Goal: Information Seeking & Learning: Learn about a topic

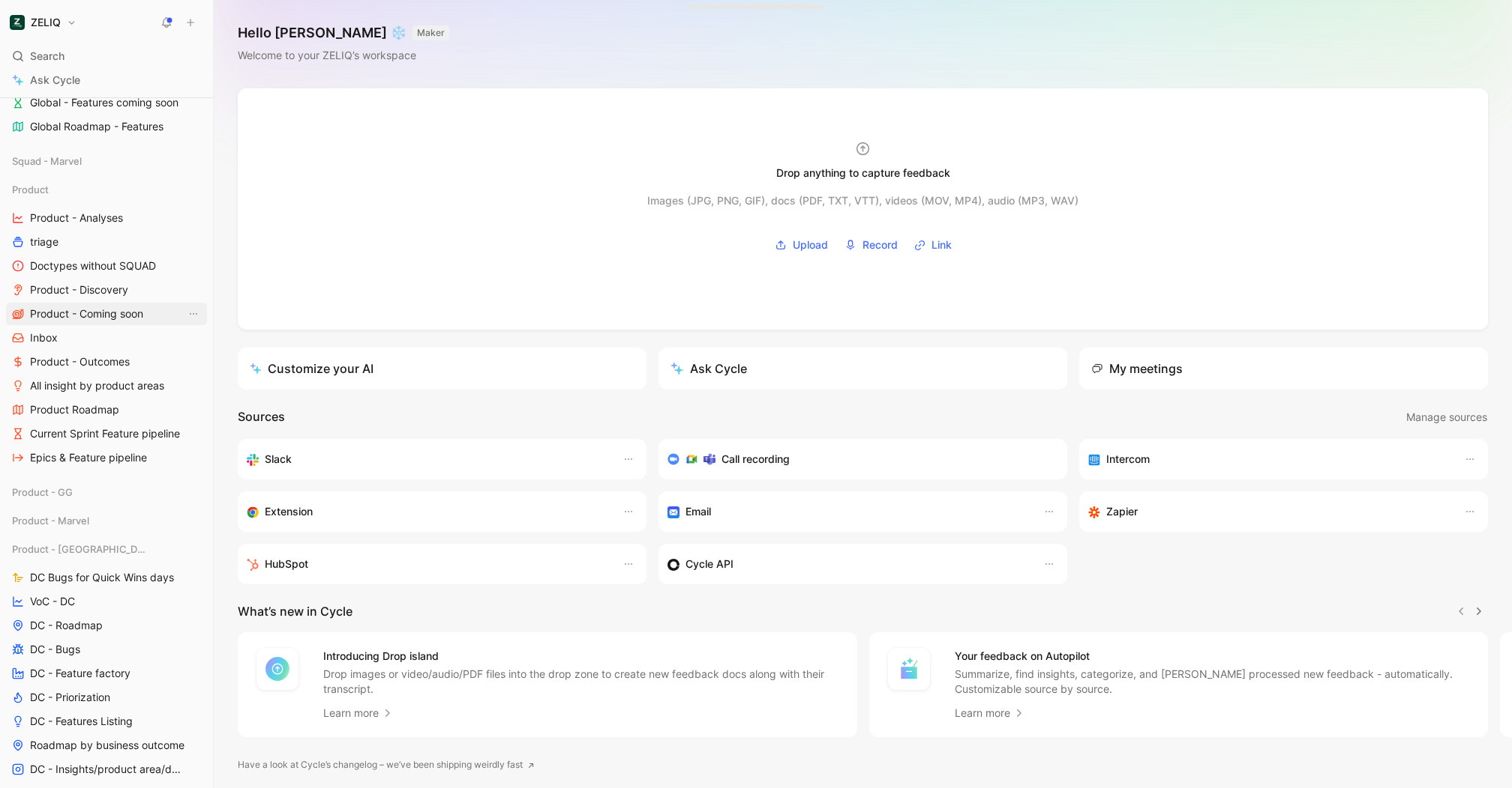
scroll to position [324, 0]
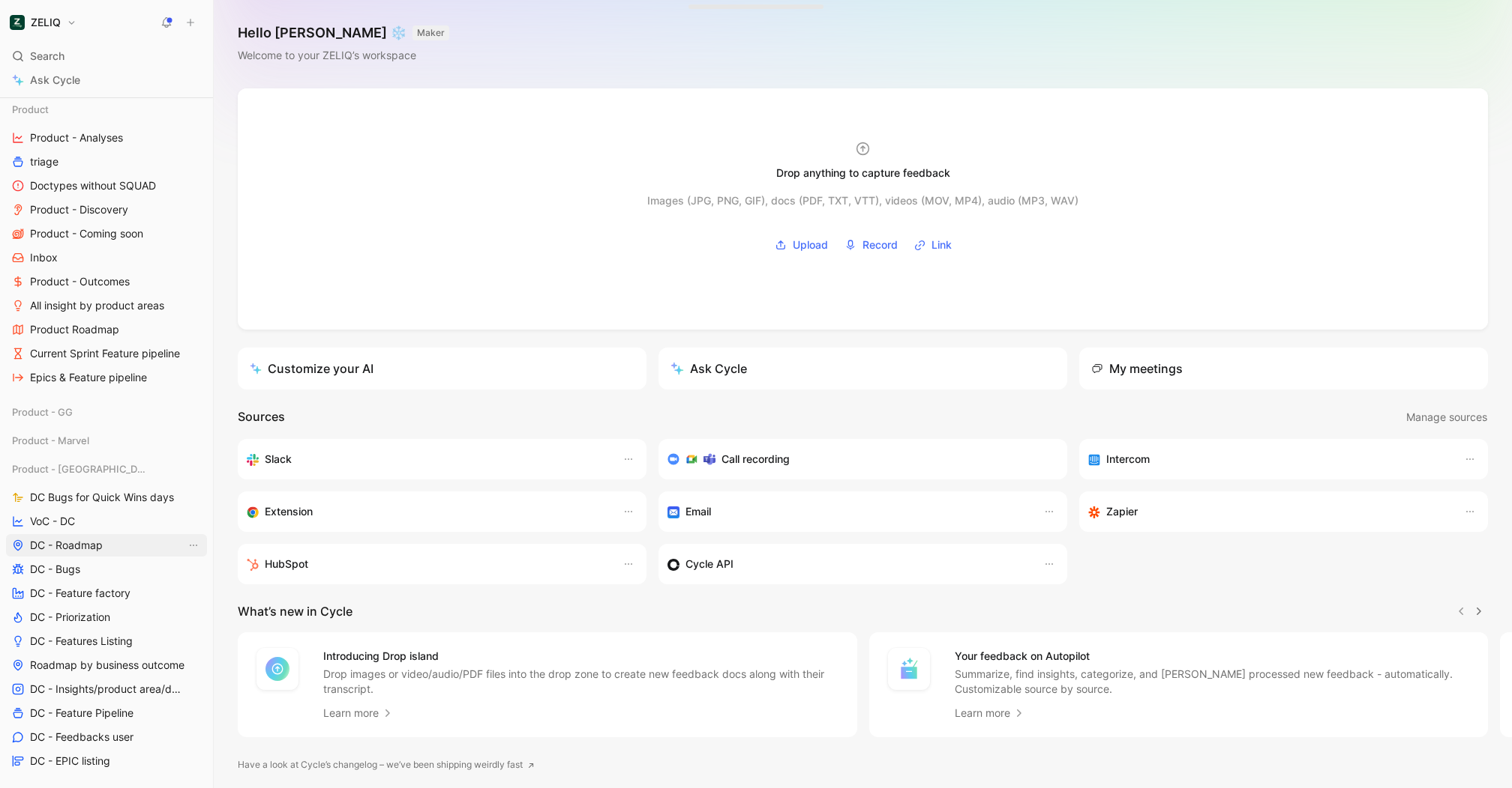
click at [75, 549] on span "DC - Roadmap" at bounding box center [66, 546] width 73 height 15
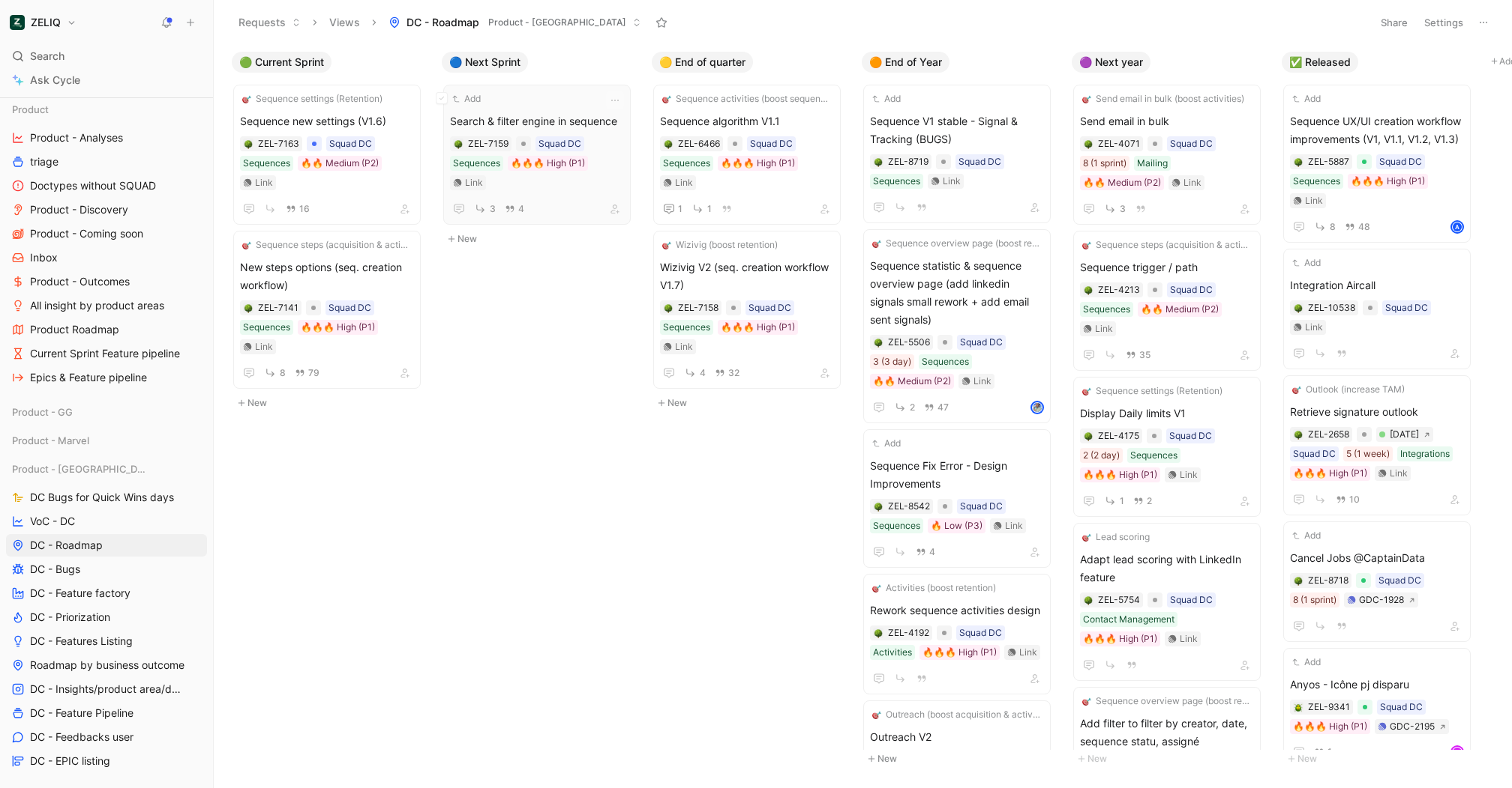
click at [591, 118] on span "Search & filter engine in sequence" at bounding box center [537, 122] width 174 height 18
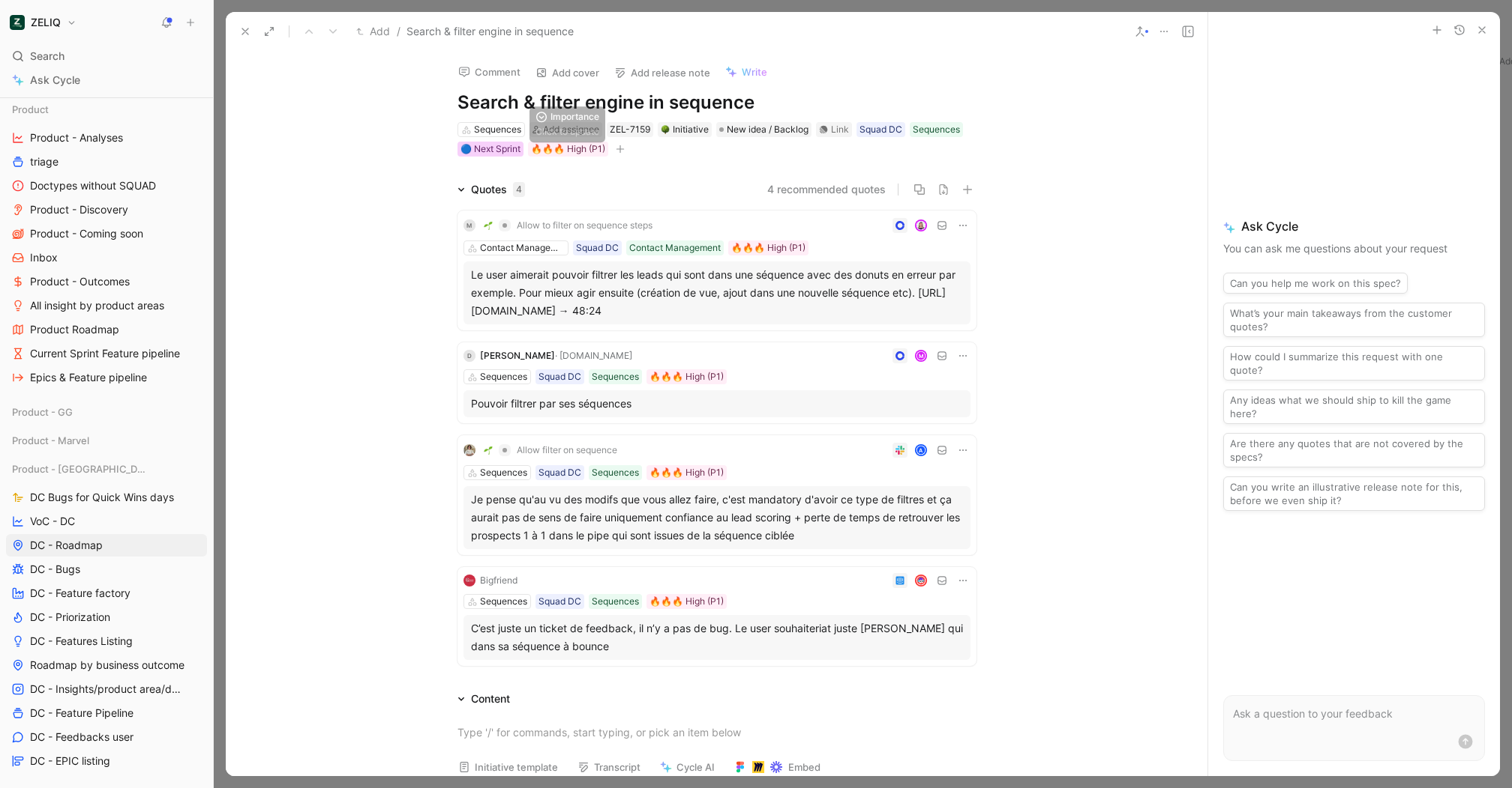
click at [506, 151] on div "🔵 Next Sprint" at bounding box center [490, 149] width 60 height 15
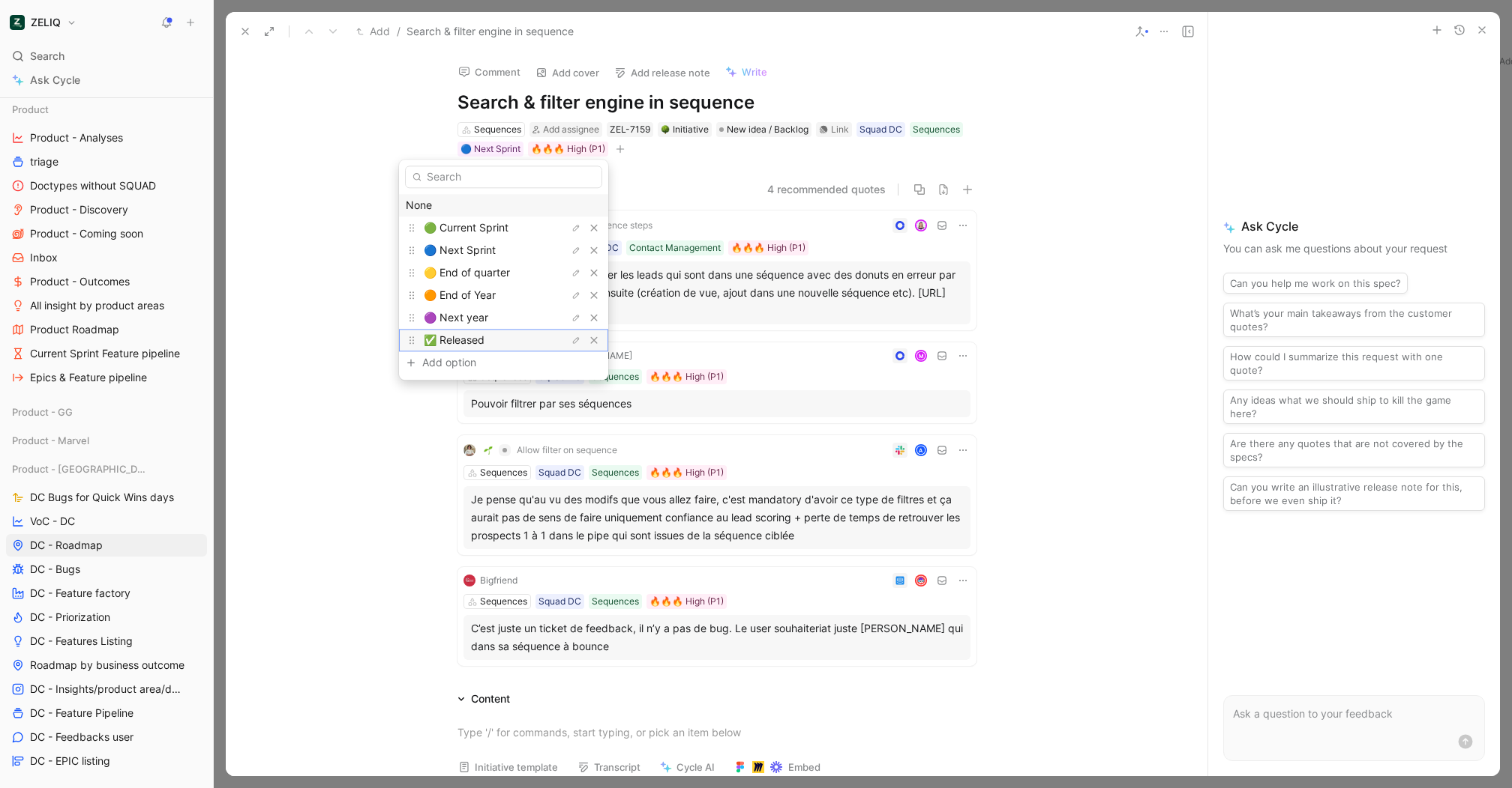
click at [483, 343] on div "✅ Released" at bounding box center [480, 340] width 113 height 18
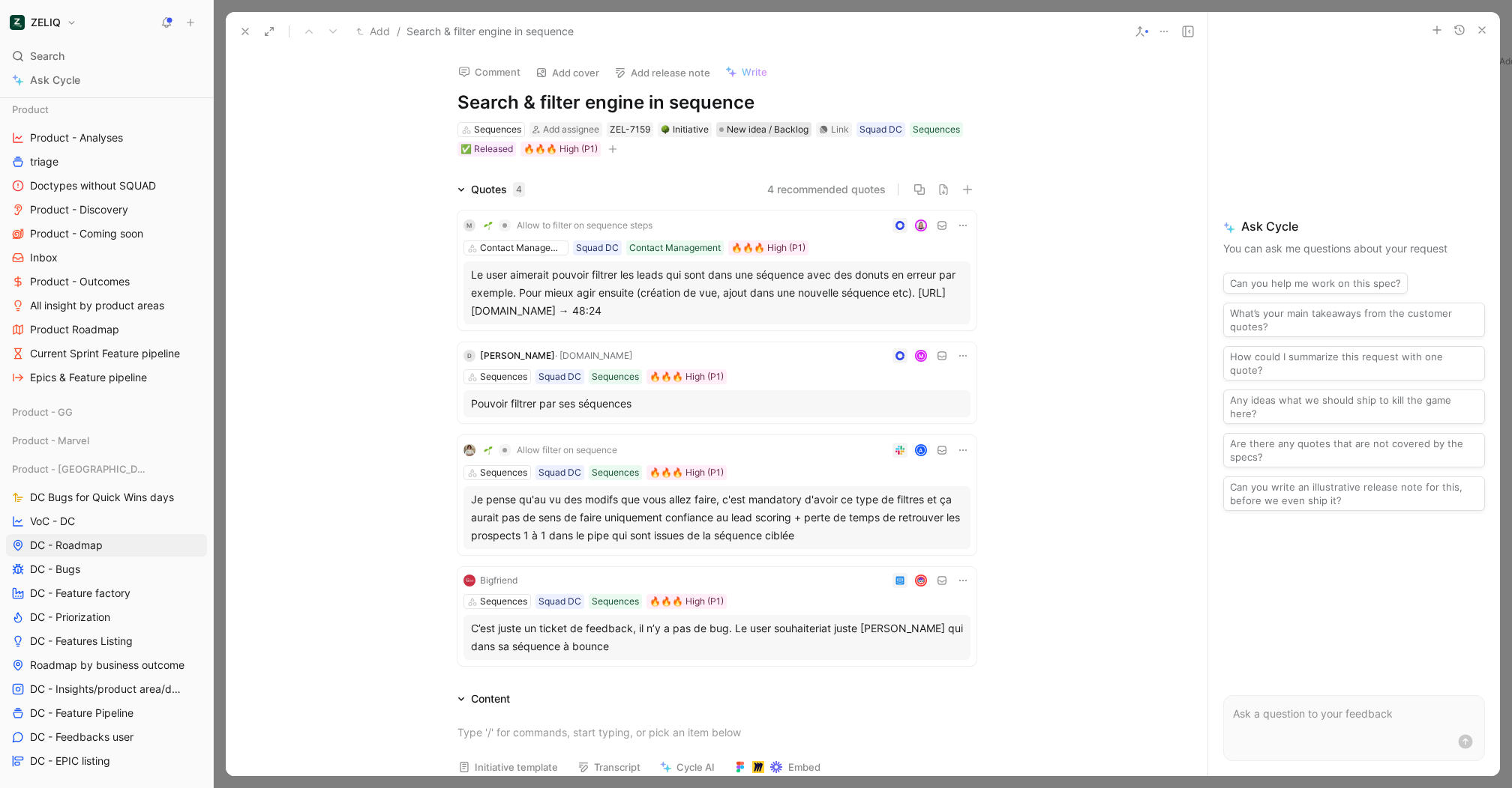
click at [767, 126] on span "New idea / Backlog" at bounding box center [767, 130] width 82 height 15
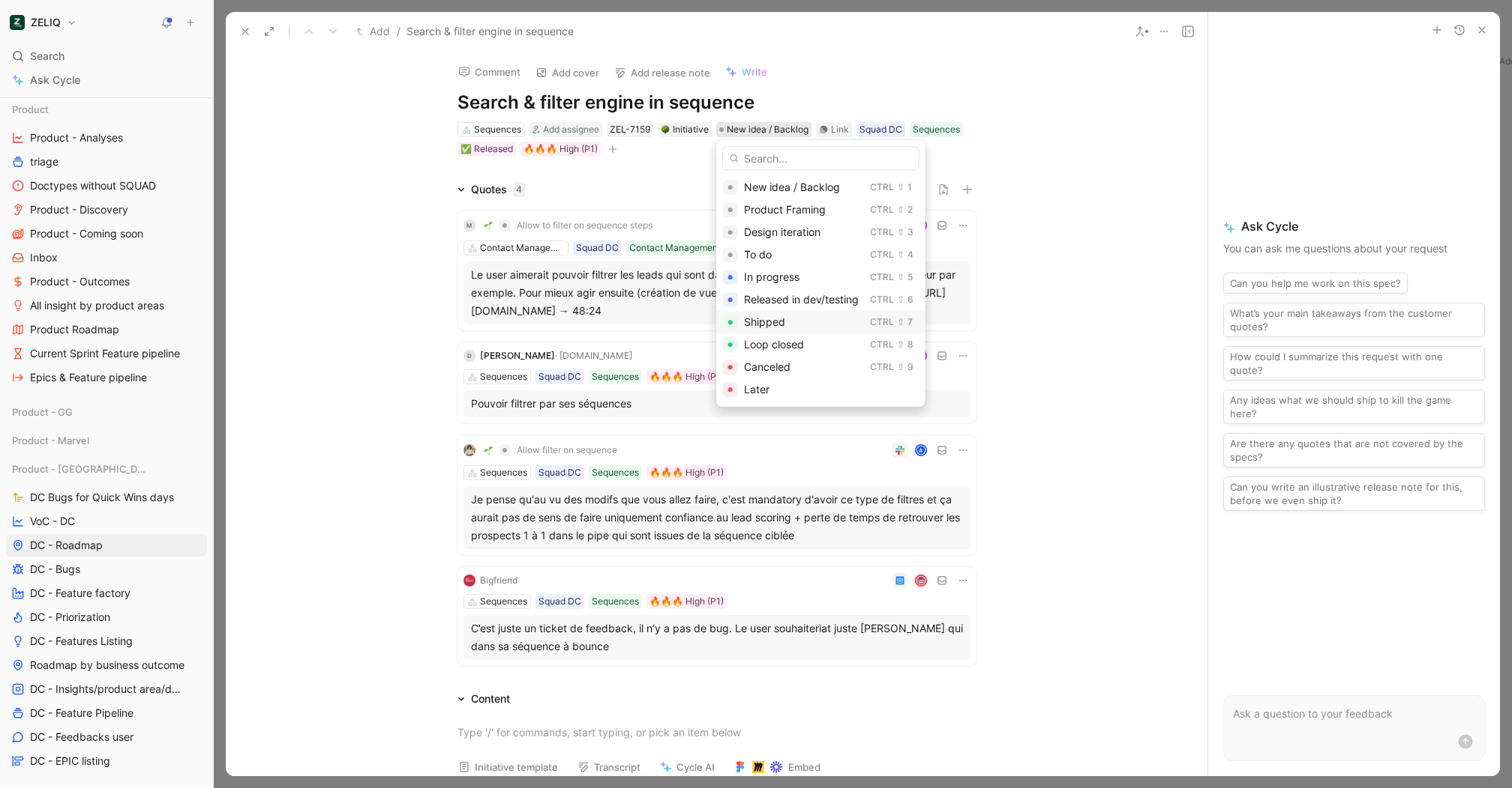
click at [802, 331] on div "Shipped" at bounding box center [804, 322] width 120 height 18
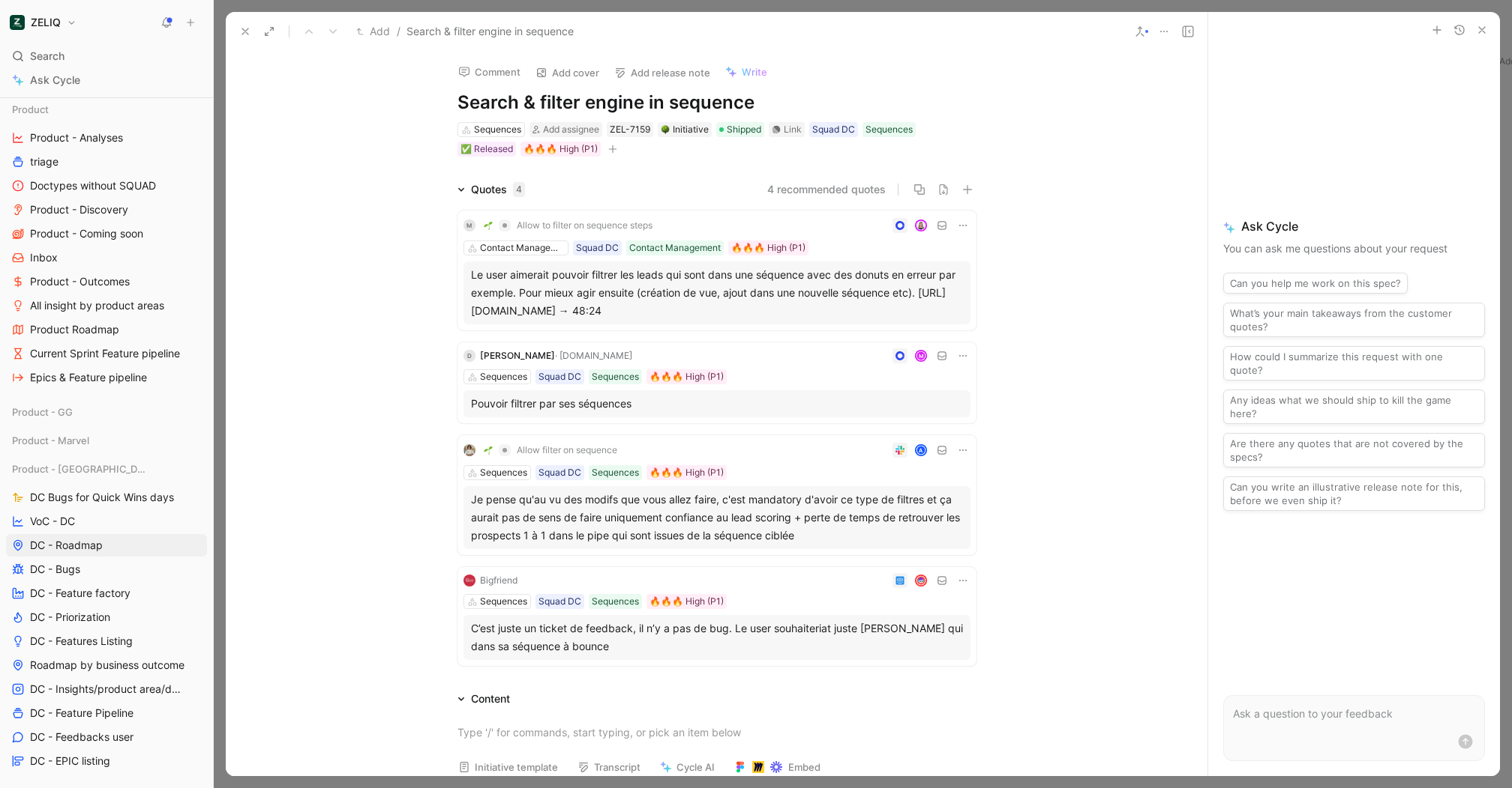
scroll to position [335, 0]
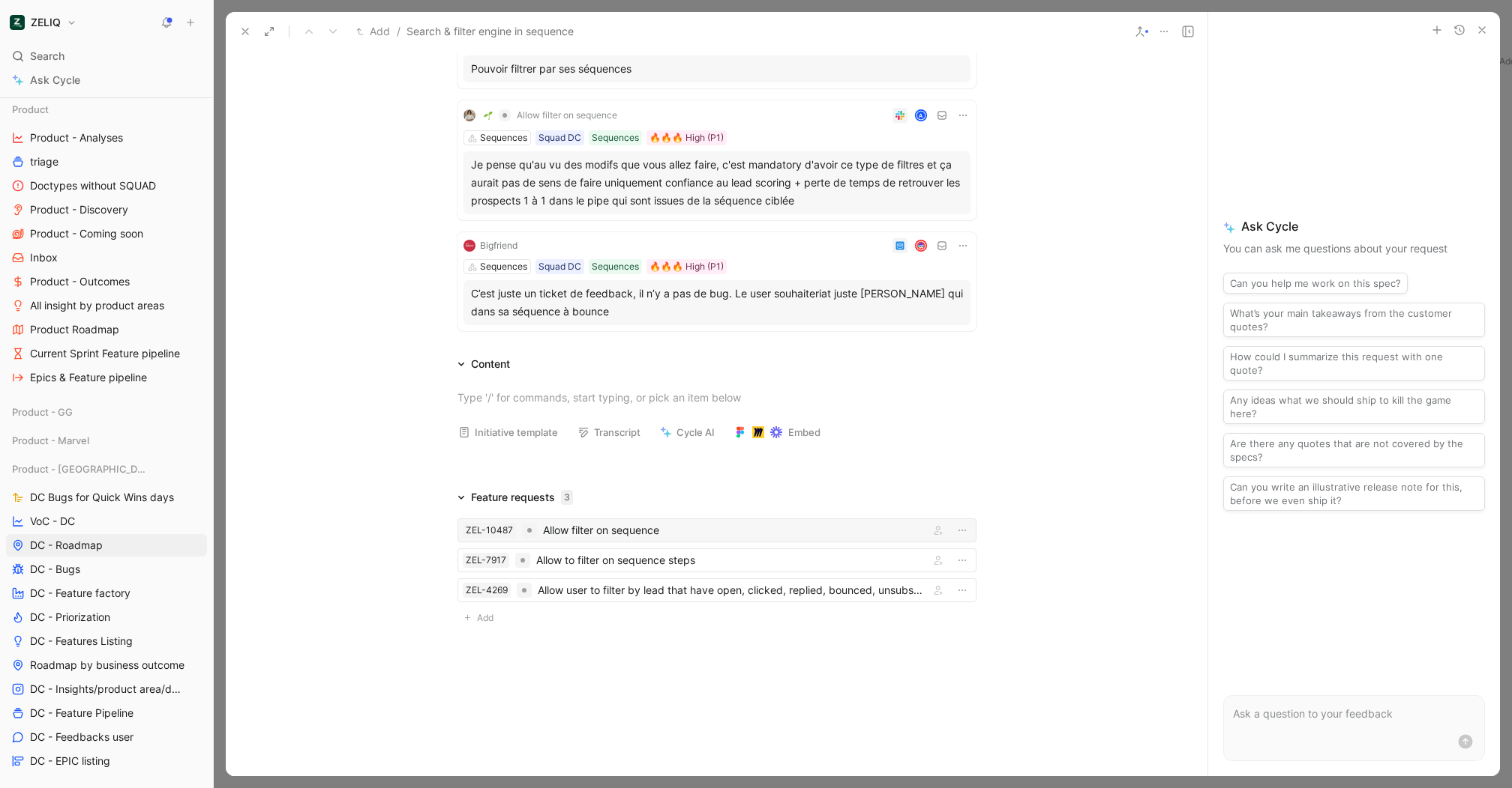
click at [651, 528] on div "Allow filter on sequence" at bounding box center [733, 531] width 380 height 18
click at [644, 552] on div "Allow to filter on sequence steps" at bounding box center [730, 561] width 387 height 18
click at [235, 22] on div at bounding box center [265, 32] width 60 height 21
click at [240, 26] on icon at bounding box center [245, 32] width 12 height 12
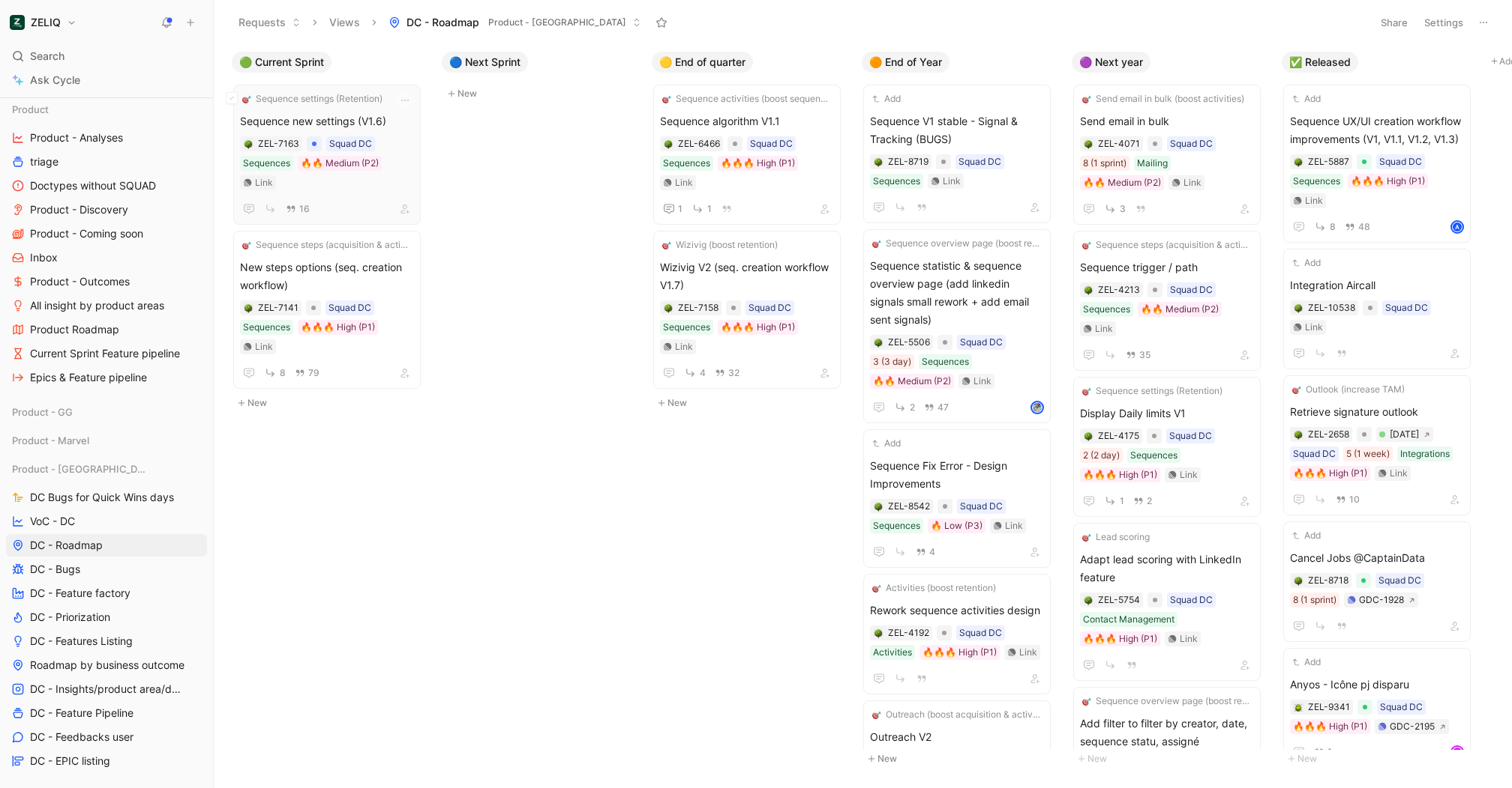
click at [349, 110] on div "Sequence settings (Retention) Sequence new settings (V1.6) ZEL-7163 Squad DC Se…" at bounding box center [327, 155] width 174 height 127
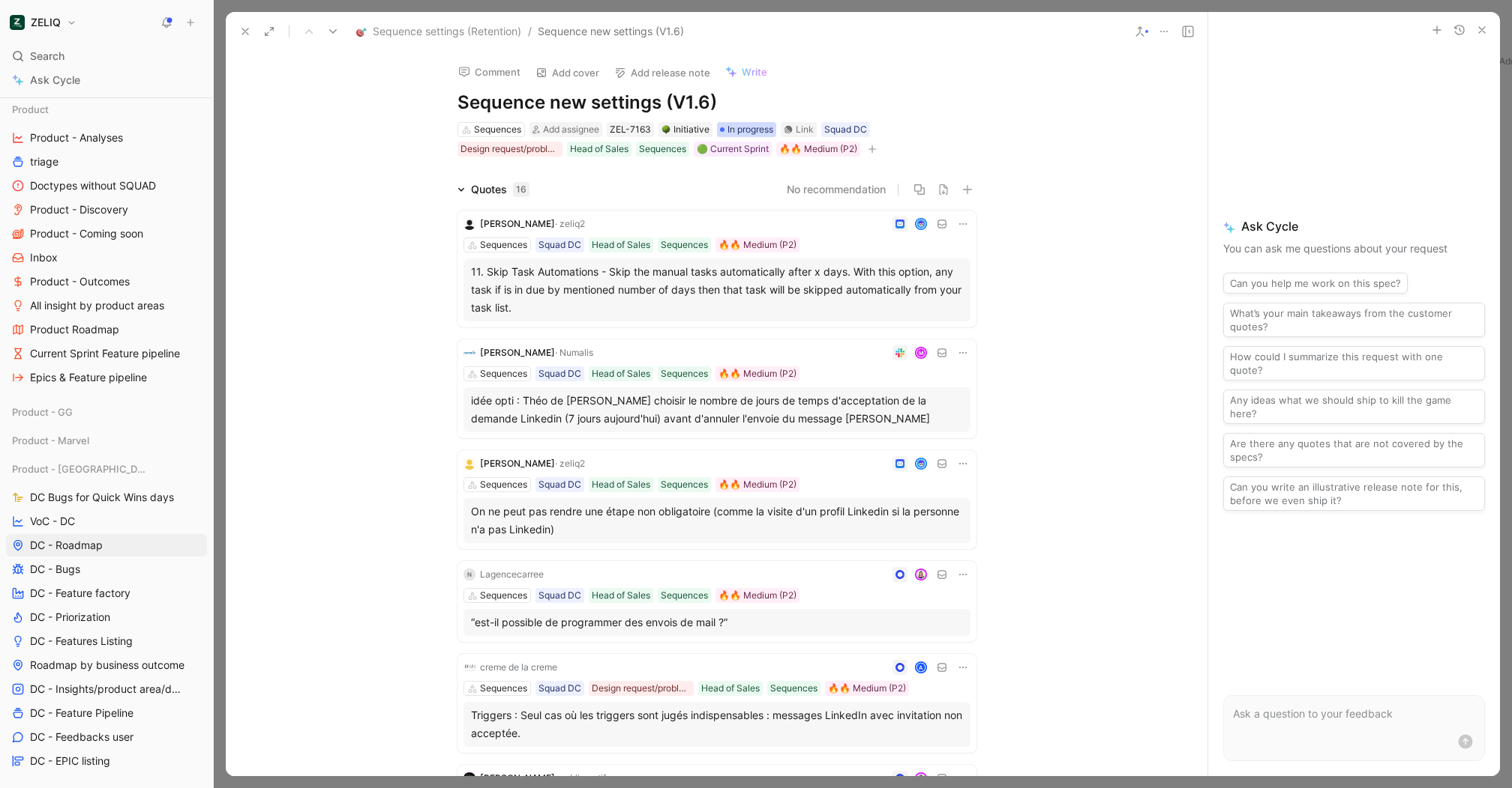
click at [748, 128] on span "In progress" at bounding box center [750, 130] width 46 height 15
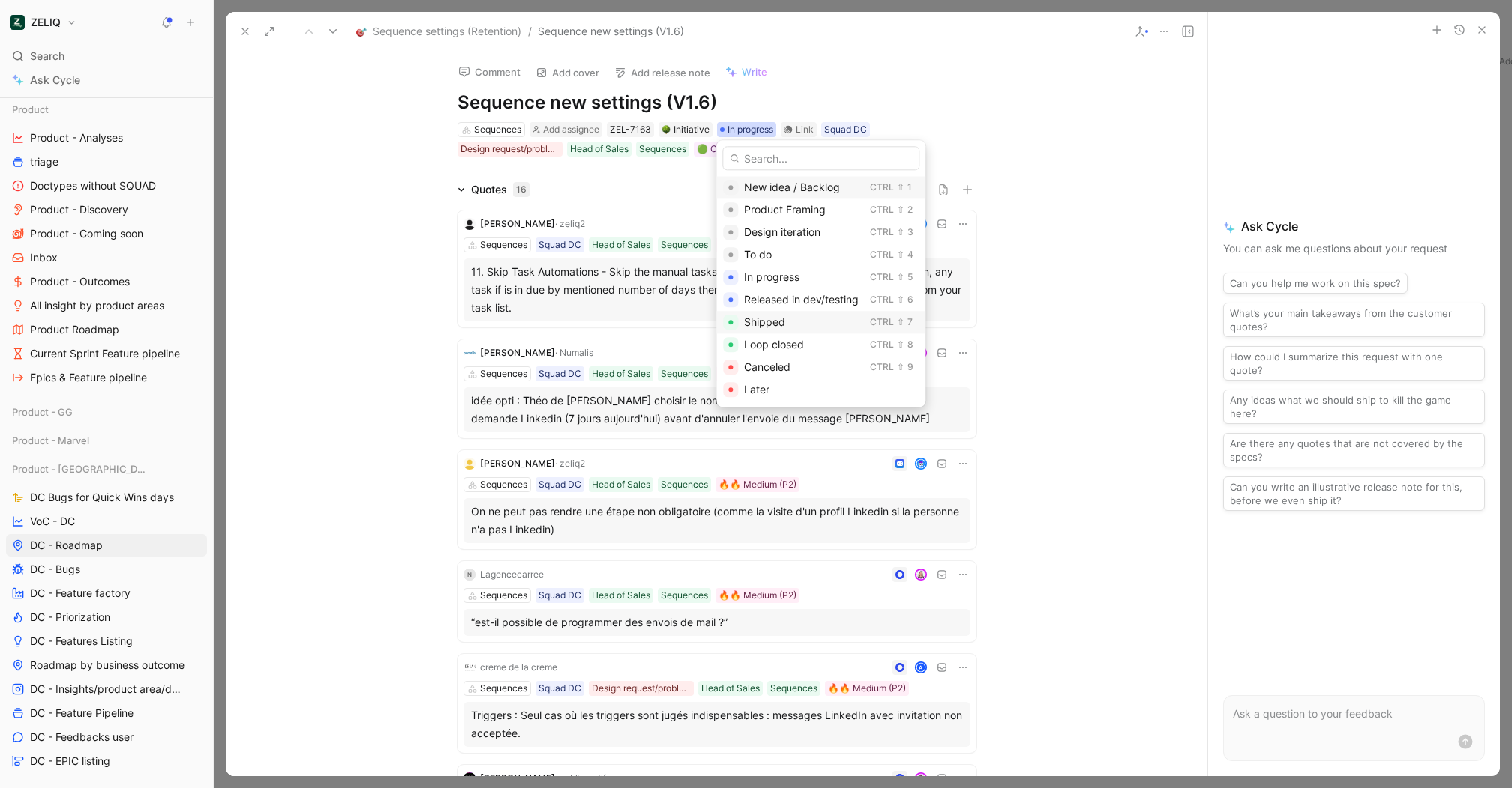
click at [768, 325] on span "Shipped" at bounding box center [764, 322] width 42 height 13
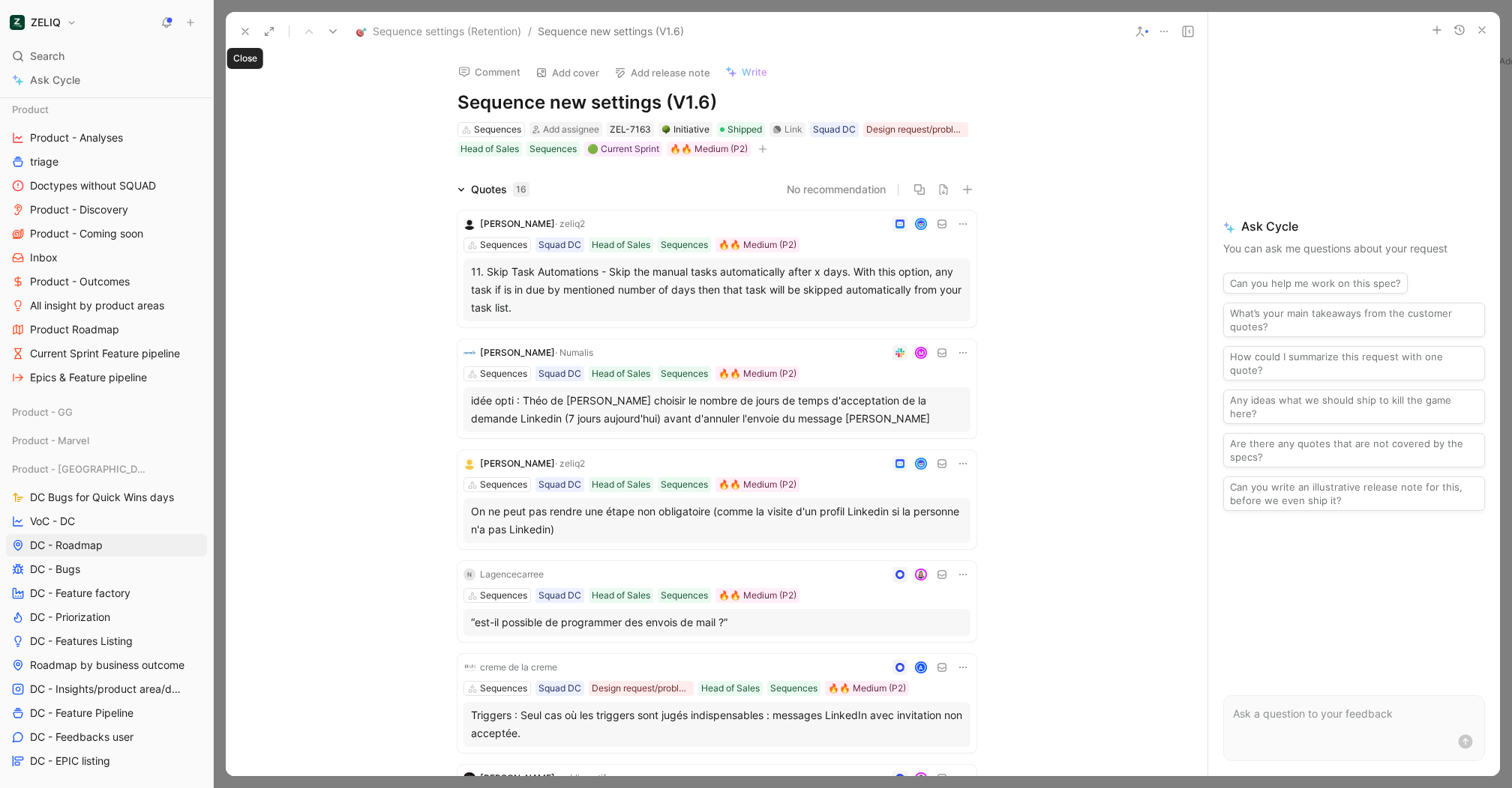
click at [244, 29] on icon at bounding box center [245, 32] width 12 height 12
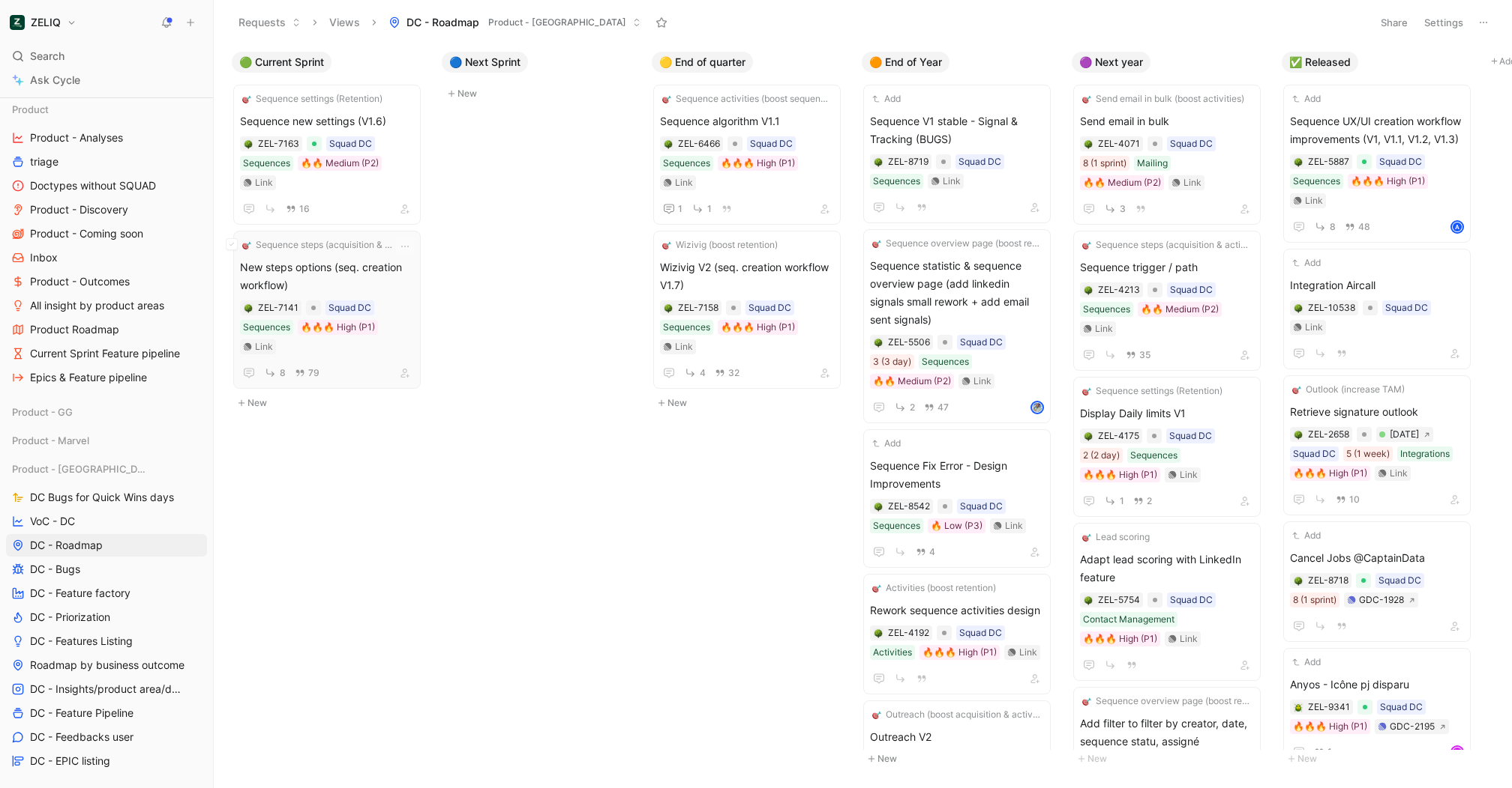
click at [332, 259] on span "New steps options (seq. creation workflow)" at bounding box center [327, 277] width 174 height 36
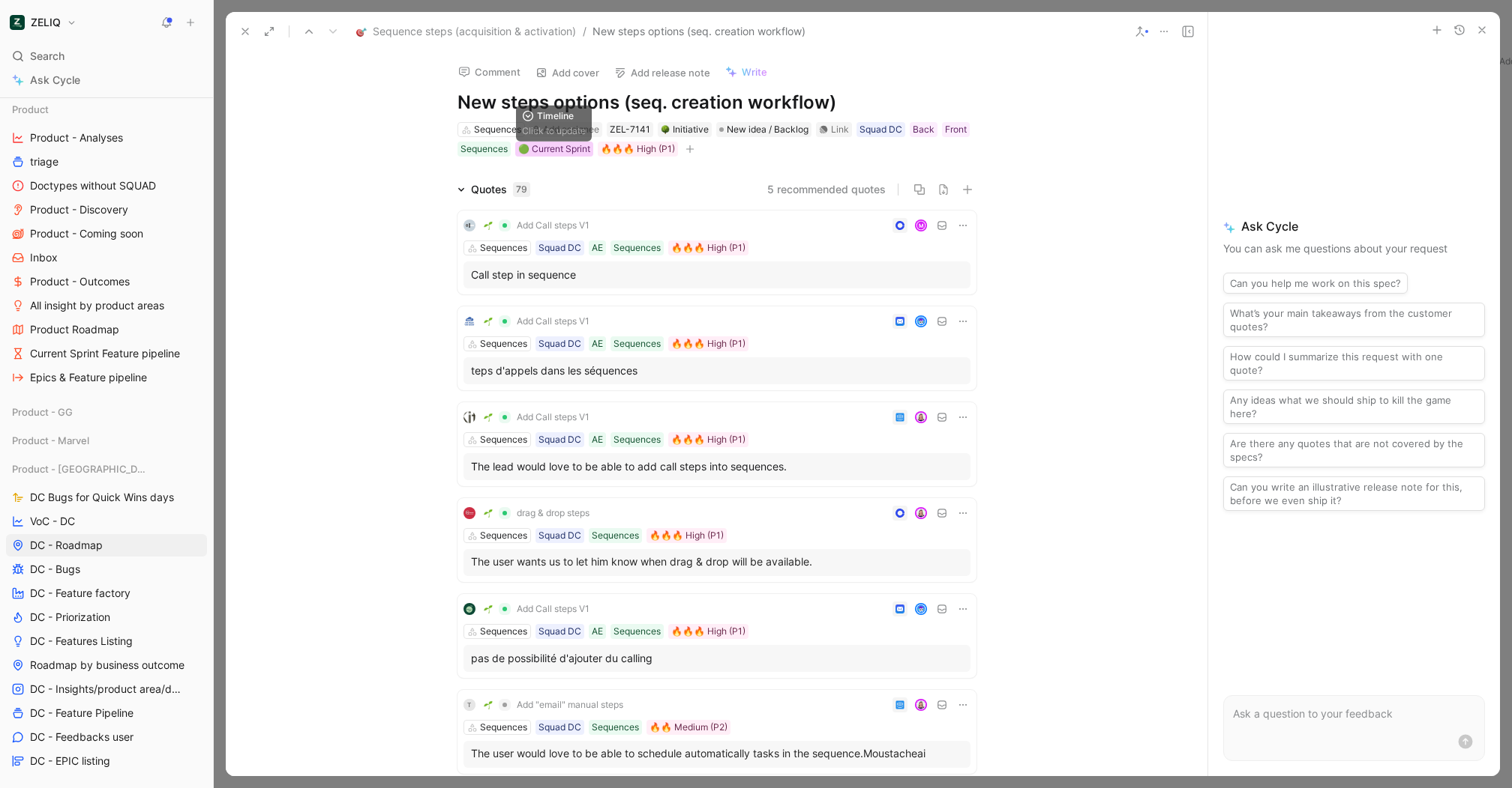
click at [569, 152] on div "🟢 Current Sprint" at bounding box center [554, 149] width 72 height 15
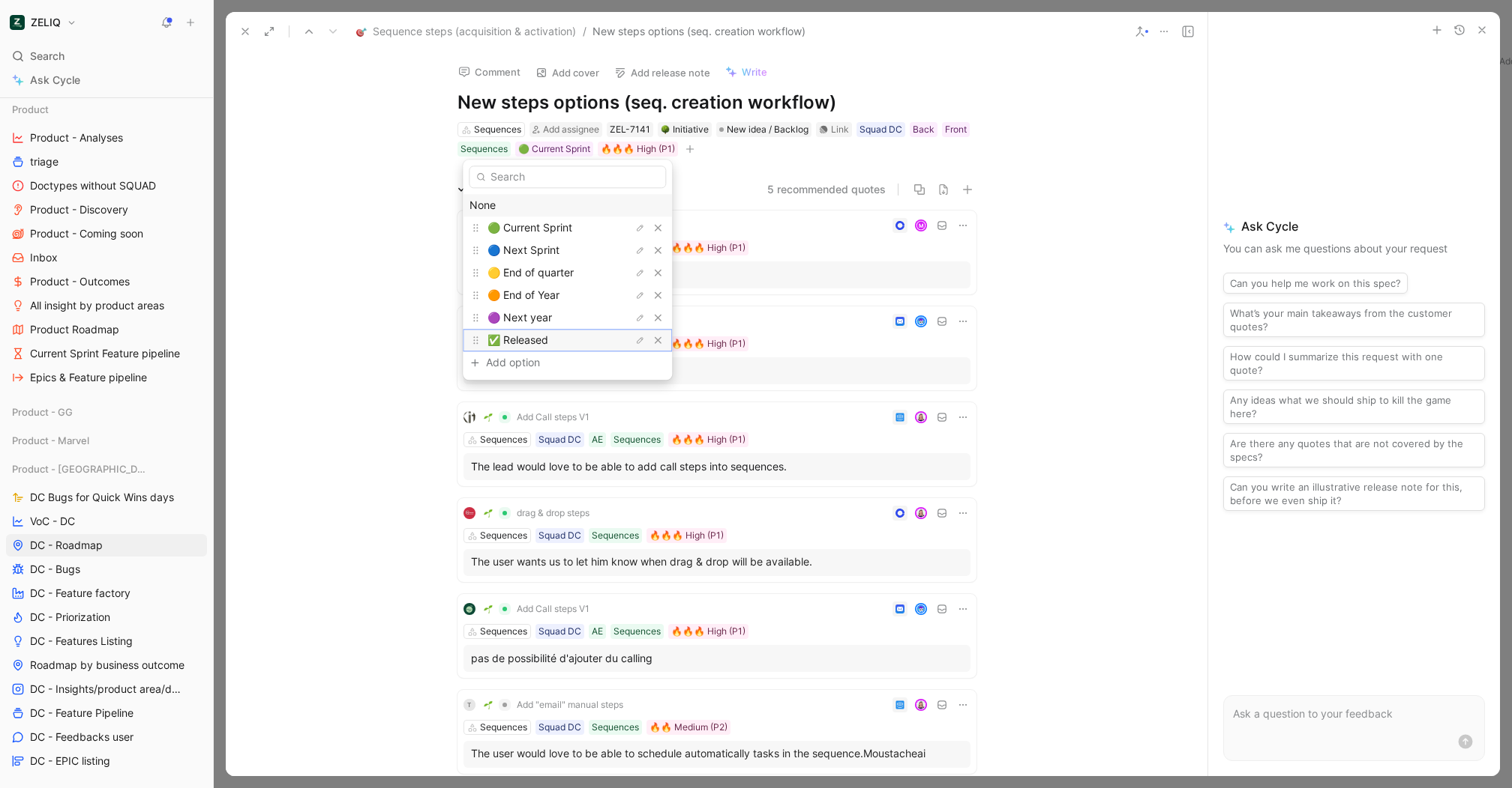
click at [560, 336] on div "✅ Released" at bounding box center [543, 340] width 113 height 18
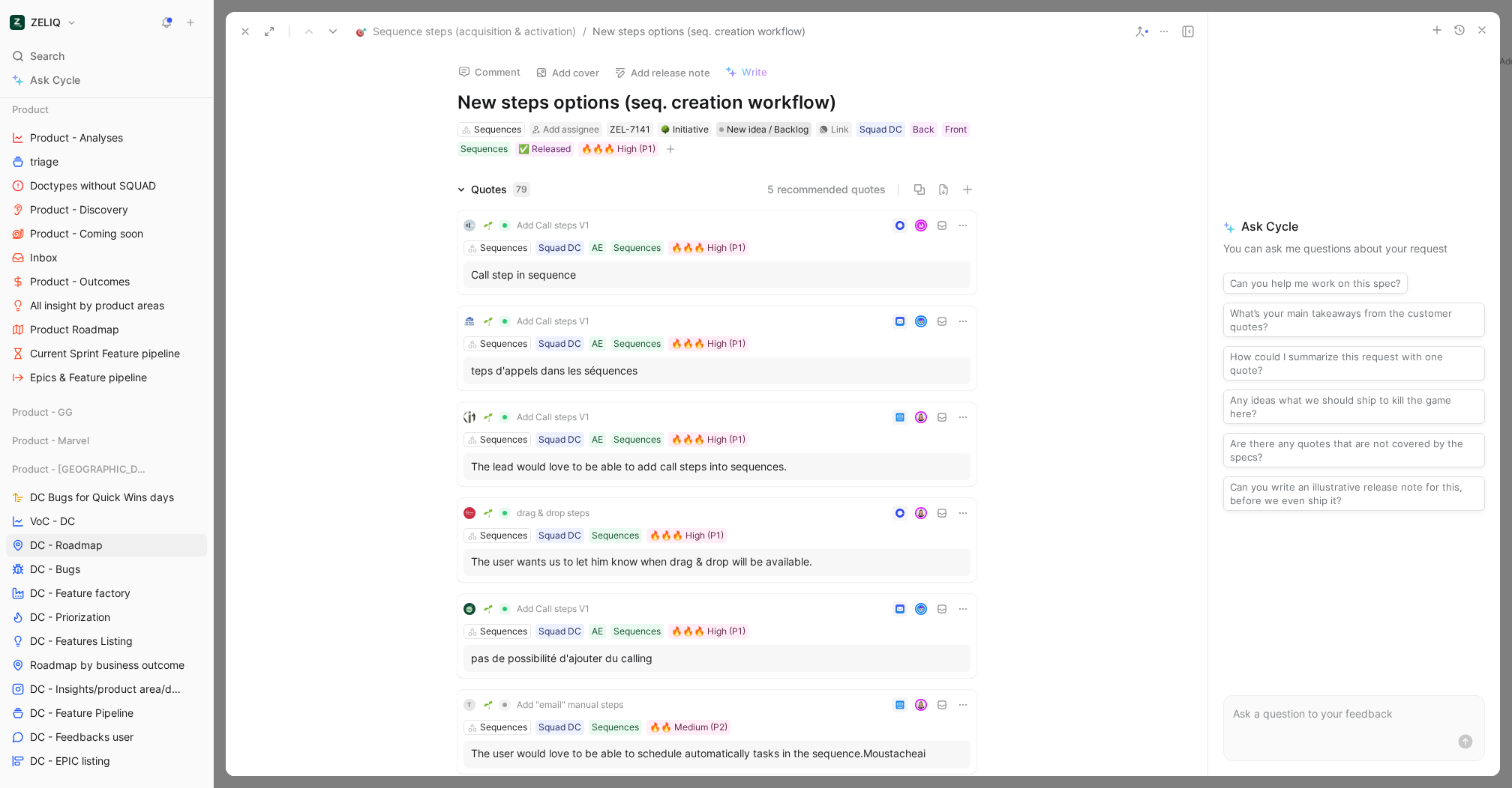
click at [776, 133] on span "New idea / Backlog" at bounding box center [767, 130] width 82 height 15
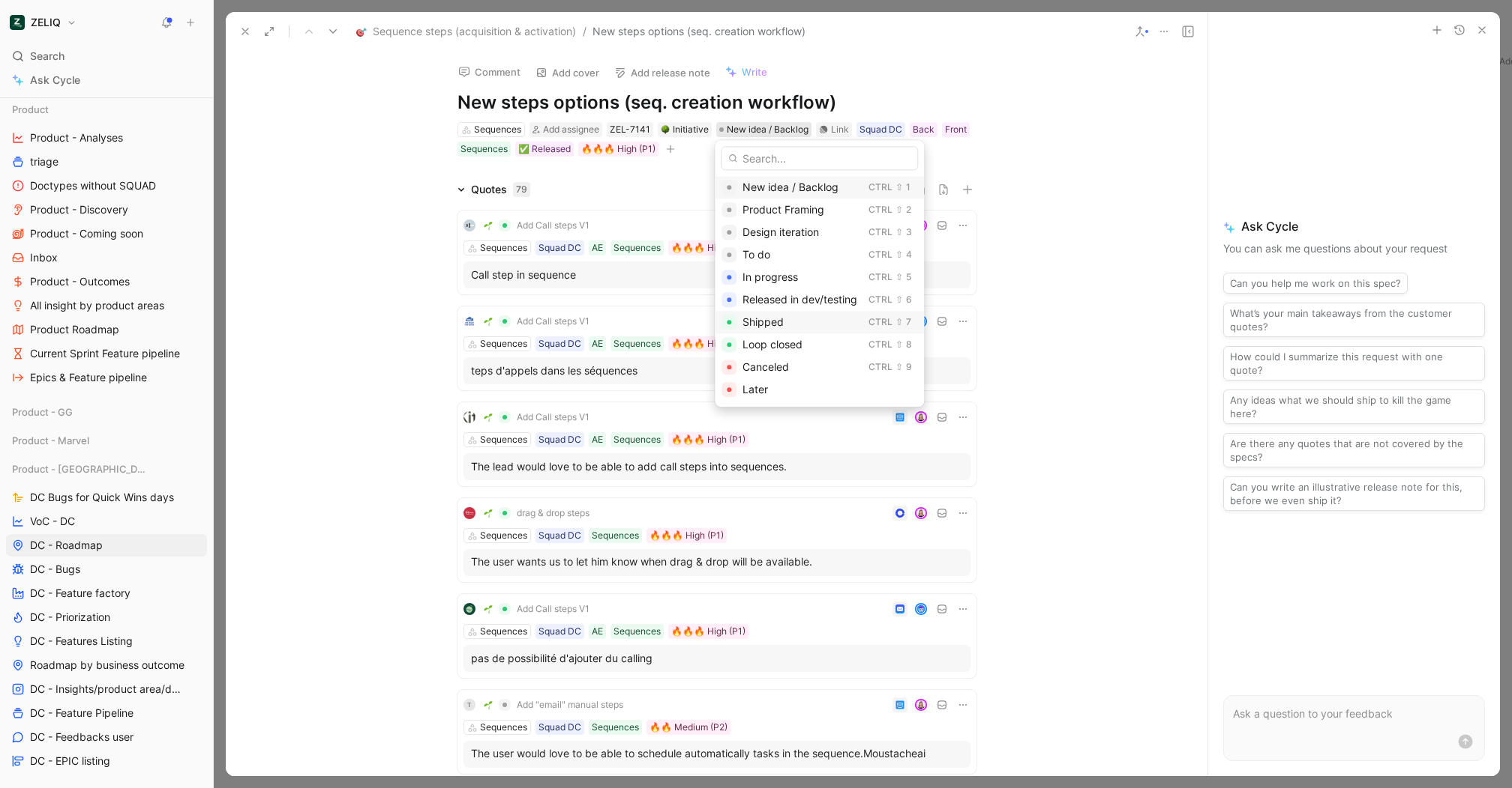
click at [813, 322] on div "Shipped" at bounding box center [802, 322] width 120 height 18
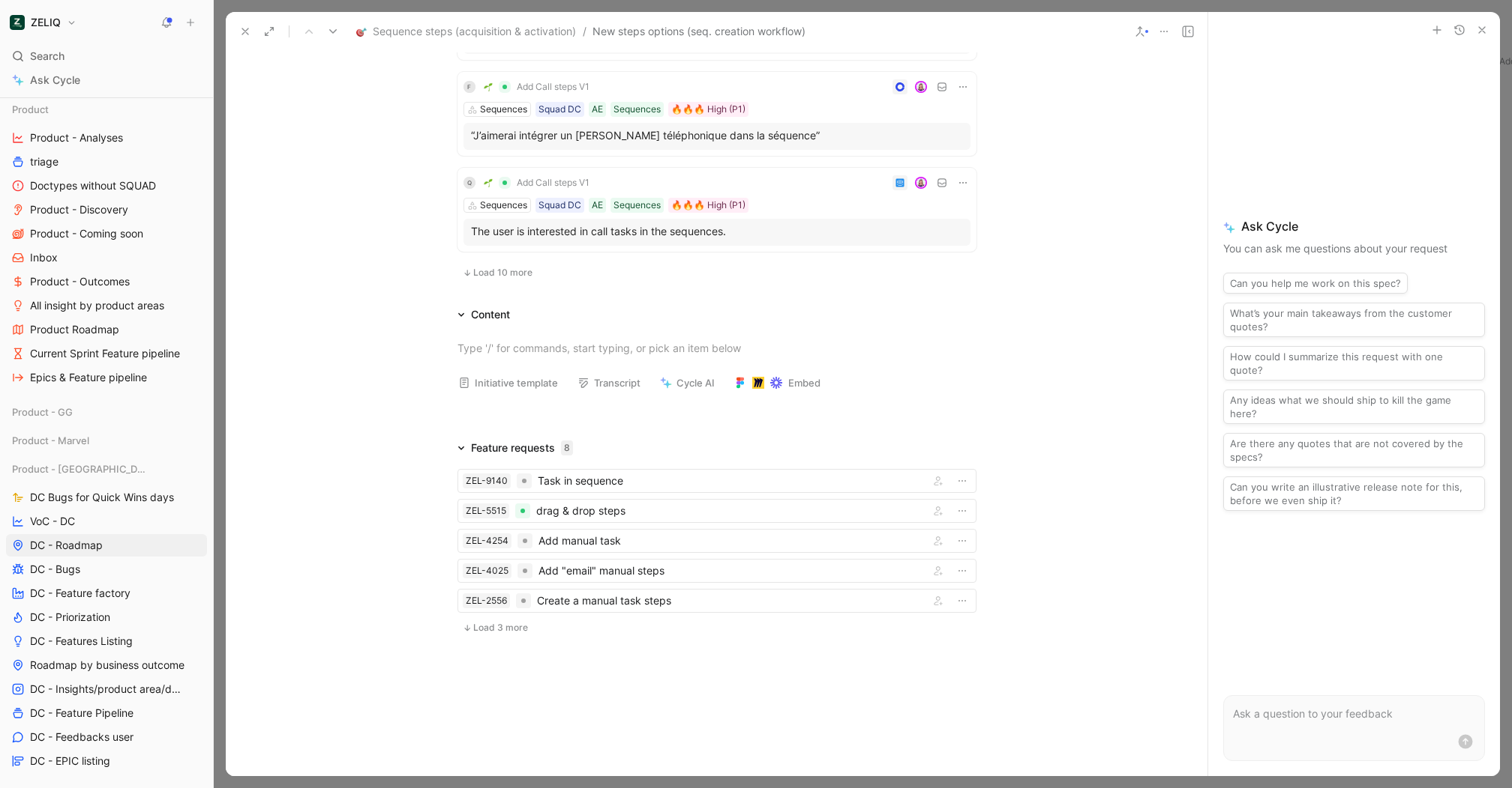
scroll to position [938, 0]
click at [606, 569] on div "Add "email" manual steps" at bounding box center [730, 568] width 384 height 18
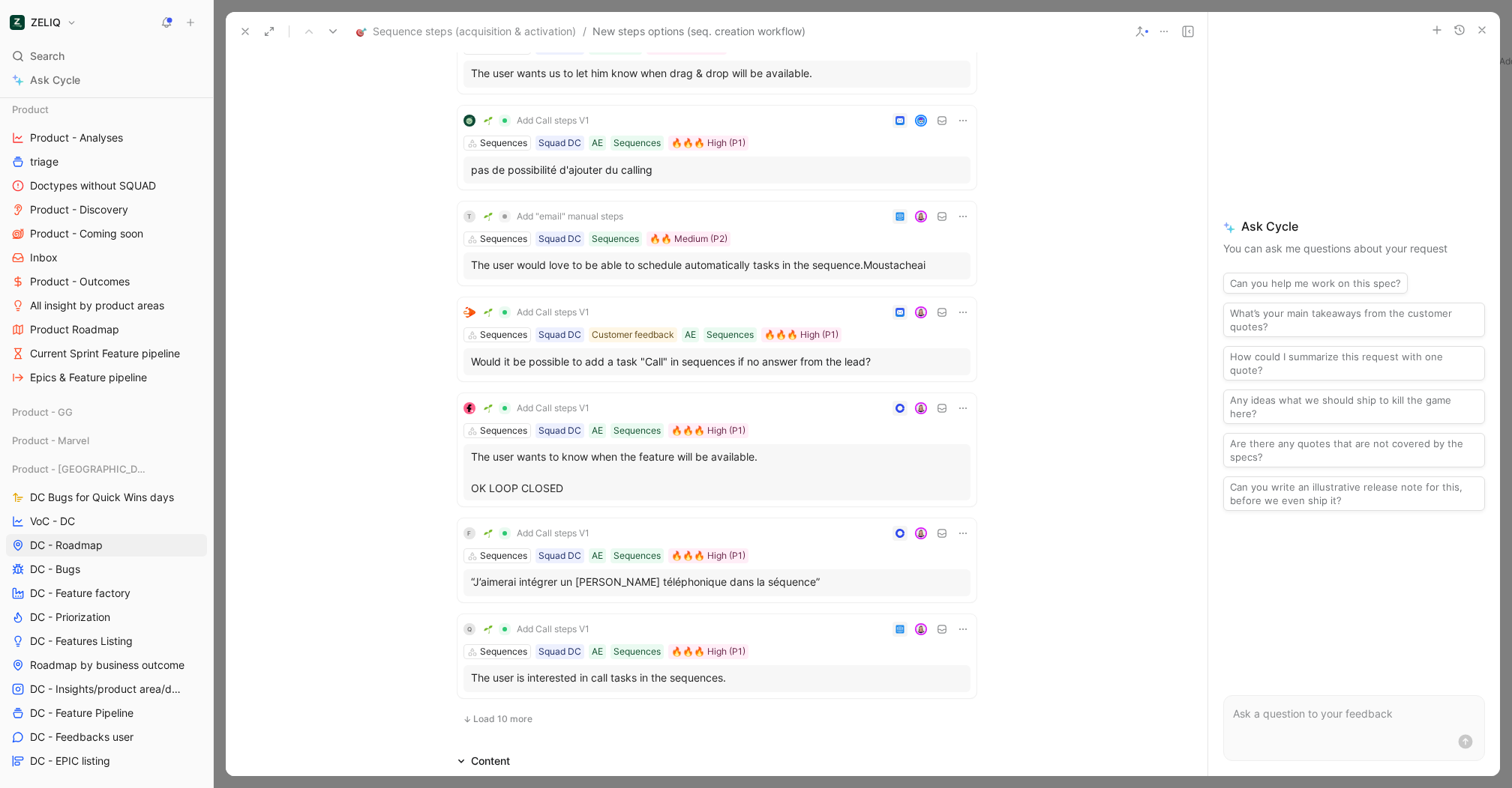
scroll to position [940, 0]
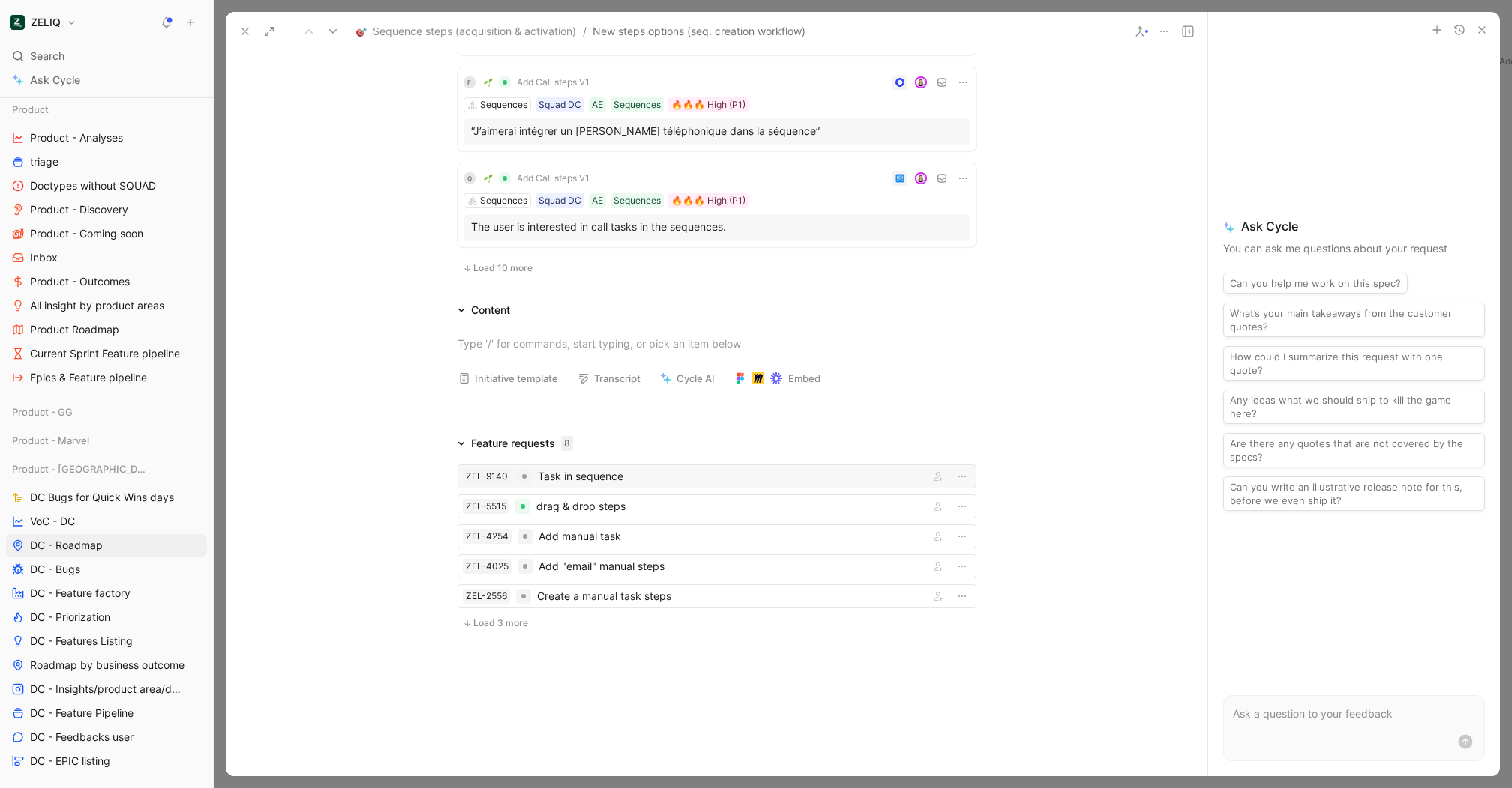
click at [596, 468] on div "Task in sequence" at bounding box center [730, 477] width 385 height 18
click at [492, 624] on button "Load 3 more" at bounding box center [495, 623] width 76 height 18
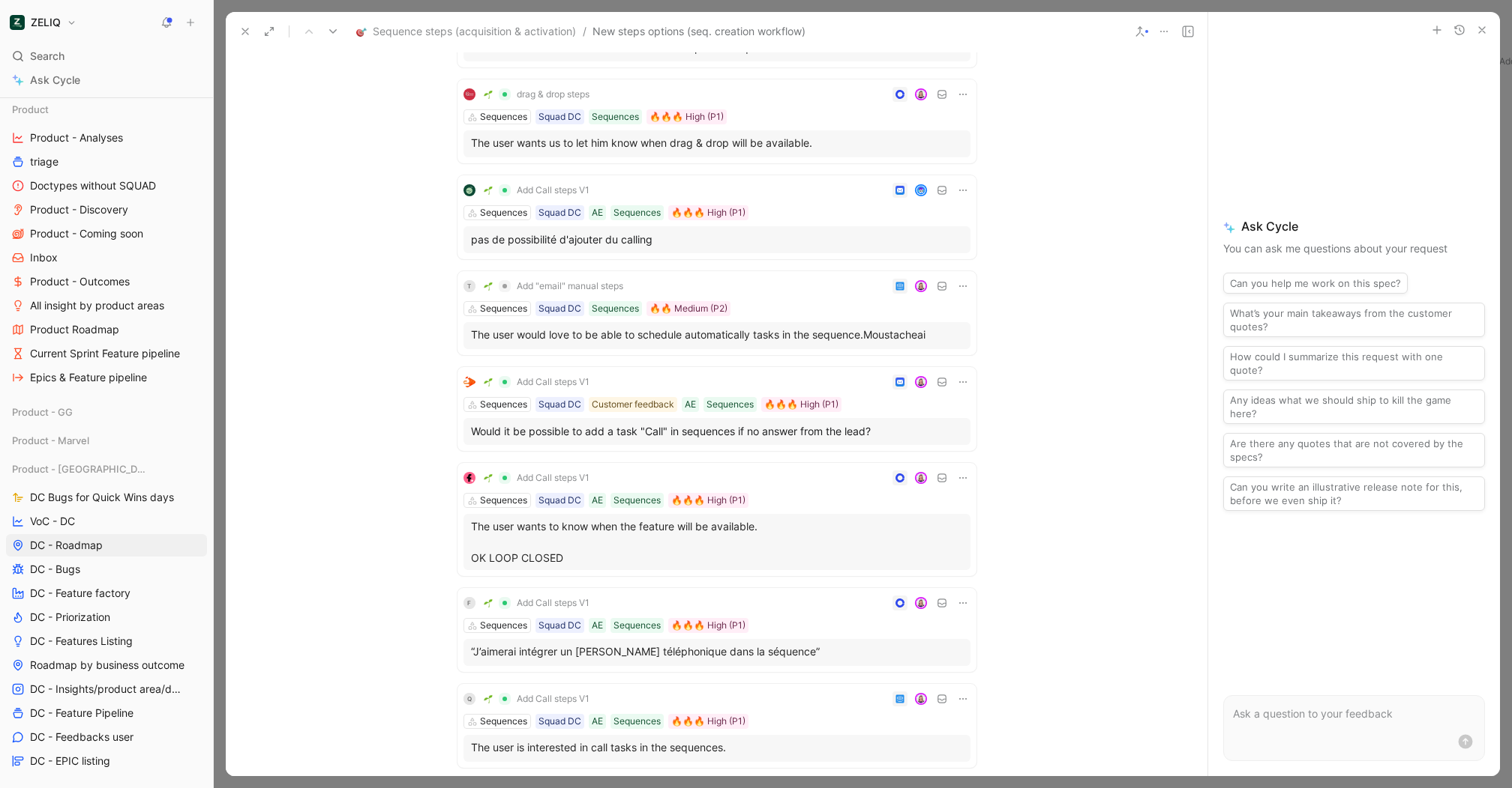
scroll to position [0, 0]
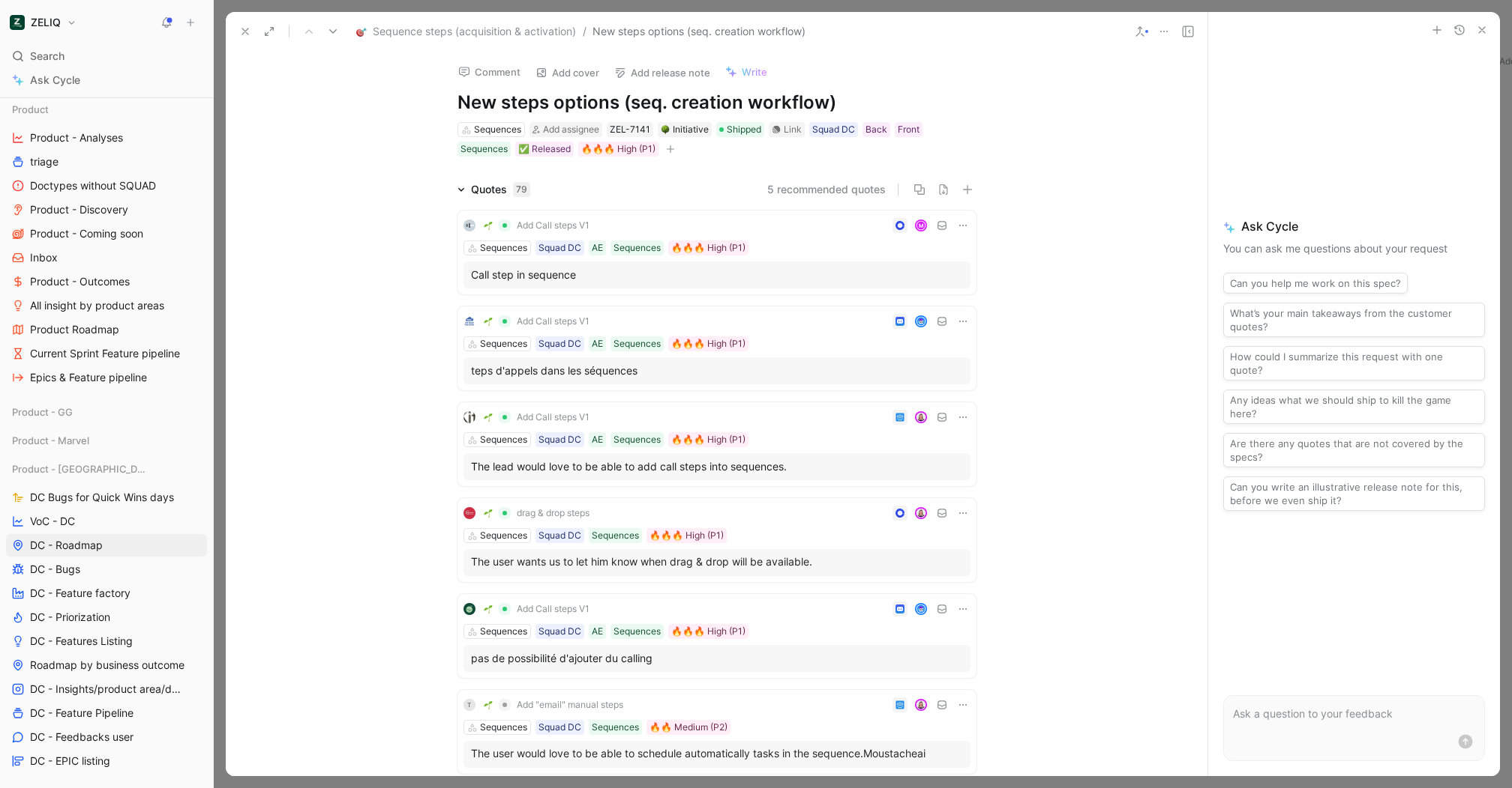
click at [251, 33] on button at bounding box center [245, 32] width 21 height 21
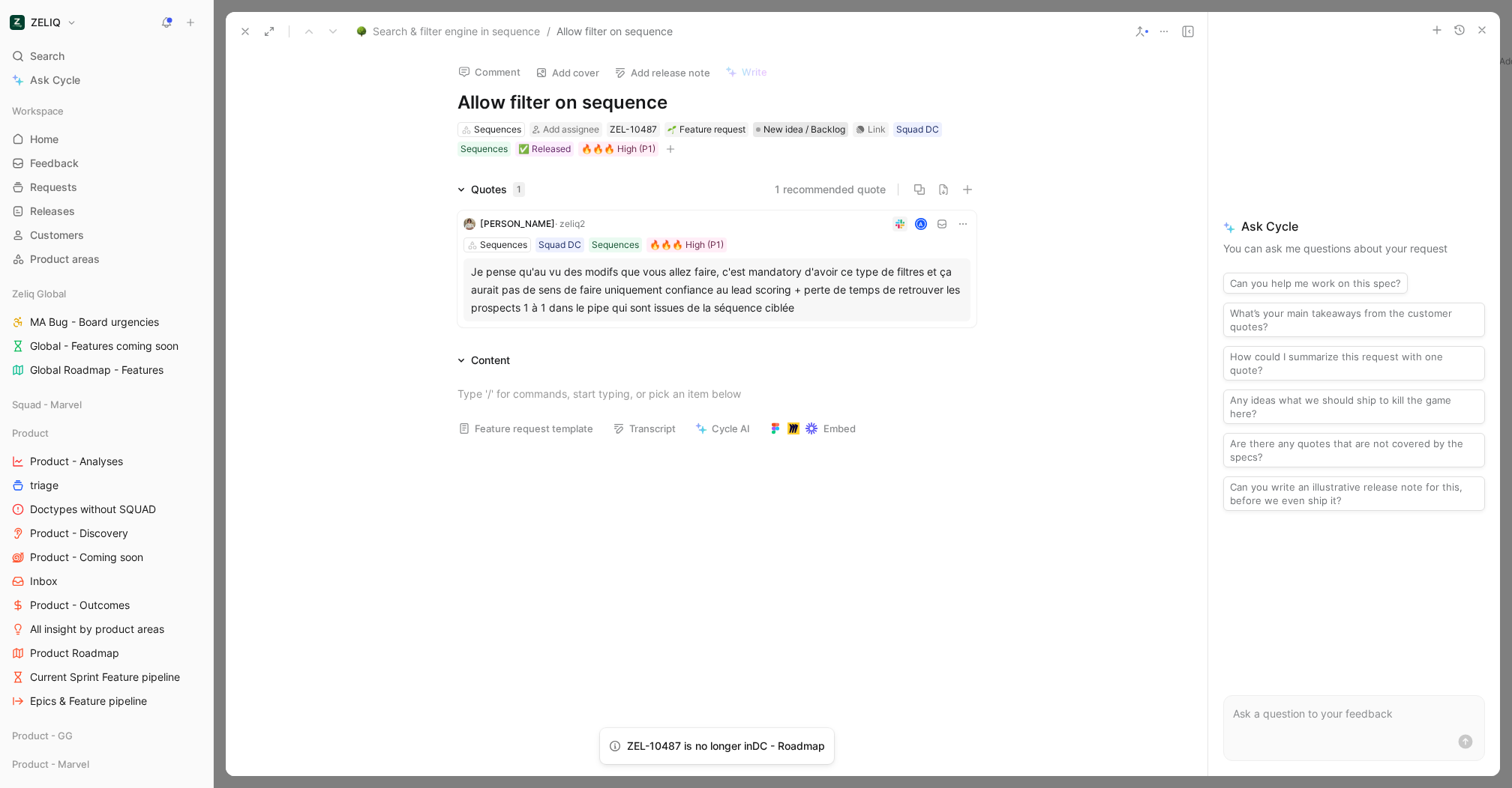
click at [808, 129] on span "New idea / Backlog" at bounding box center [804, 130] width 82 height 15
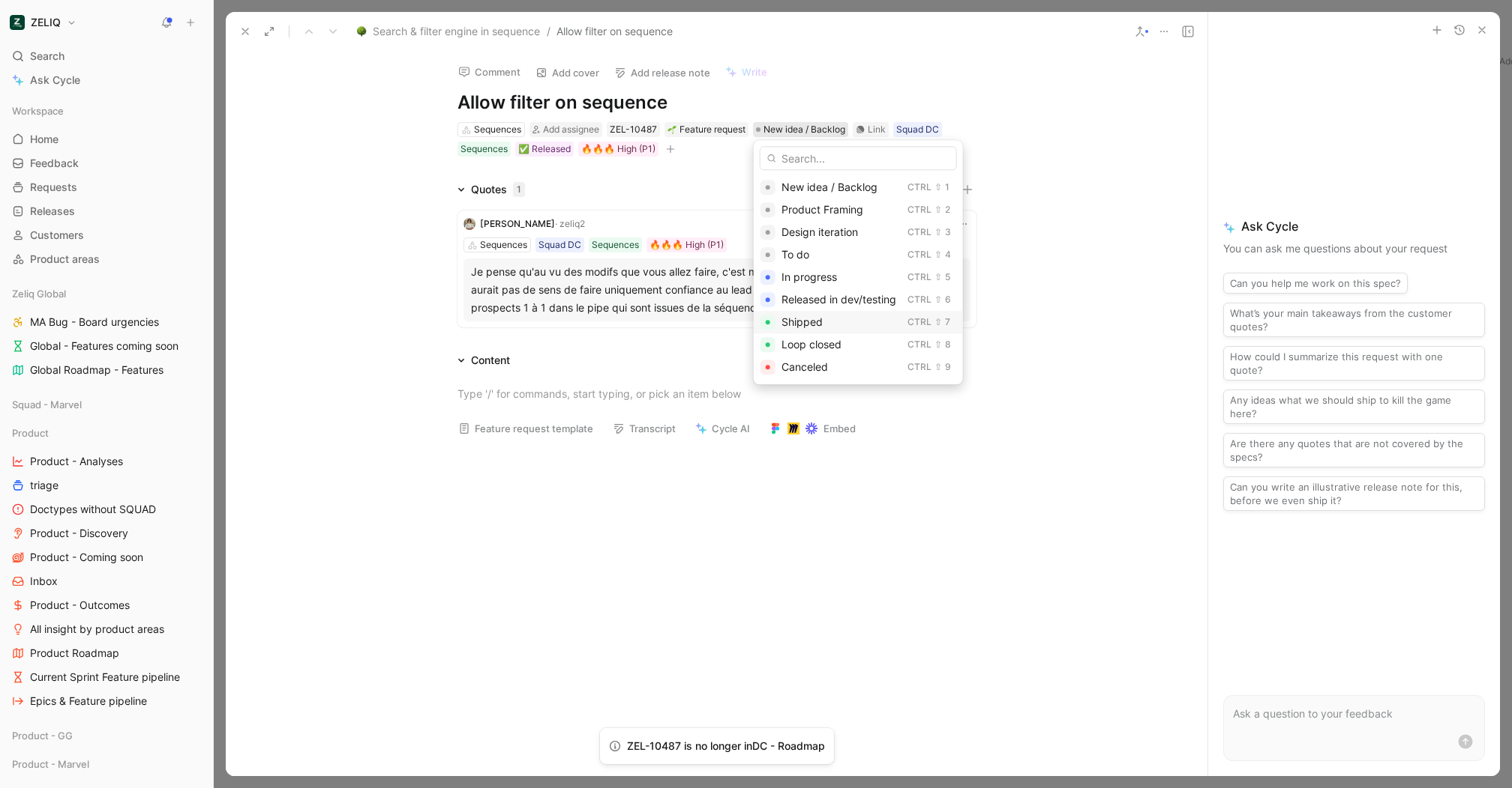
click at [820, 327] on span "Shipped" at bounding box center [802, 322] width 42 height 13
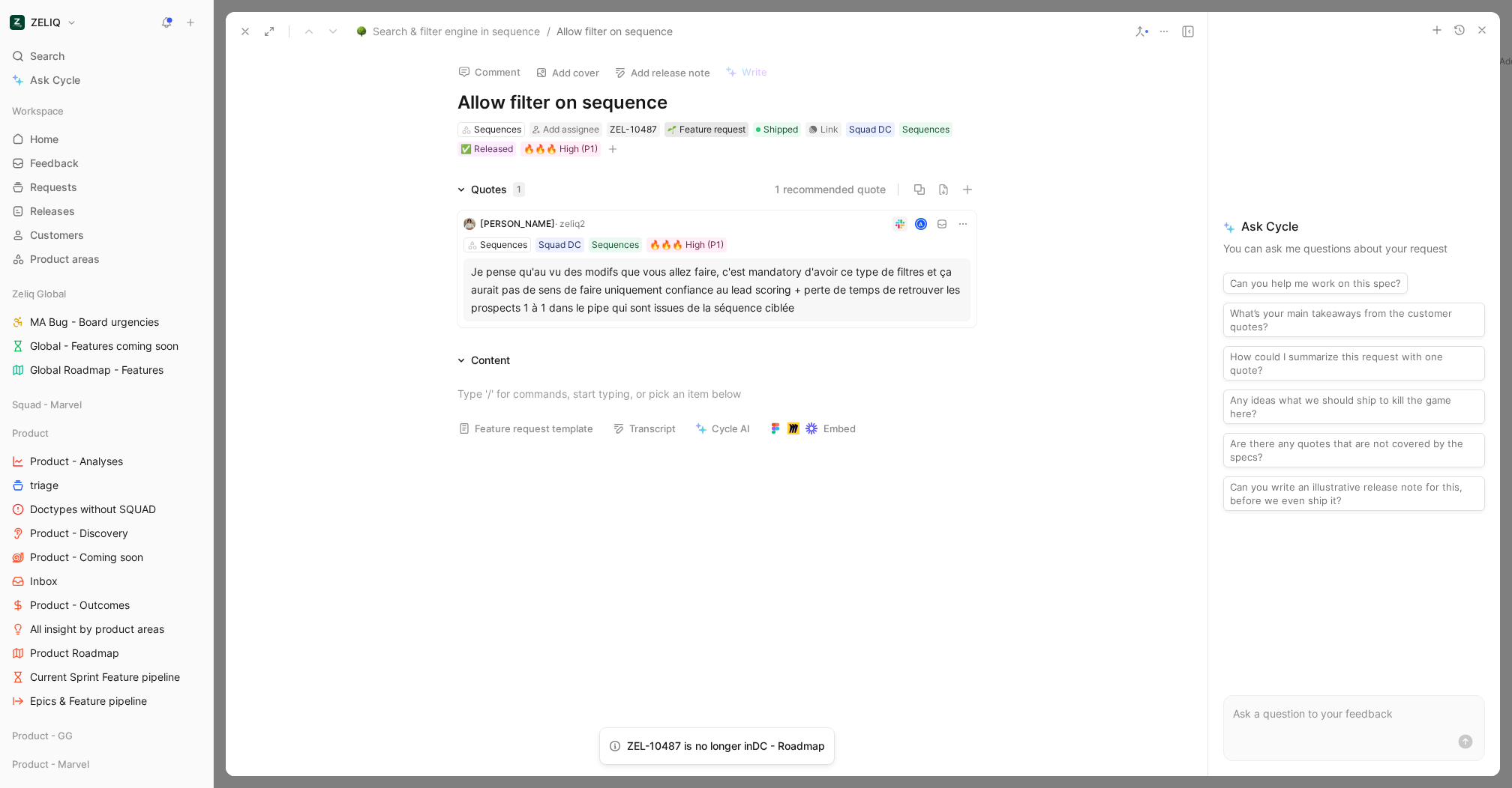
click at [714, 129] on div "Feature request" at bounding box center [706, 130] width 78 height 15
